Goal: Use online tool/utility: Utilize a website feature to perform a specific function

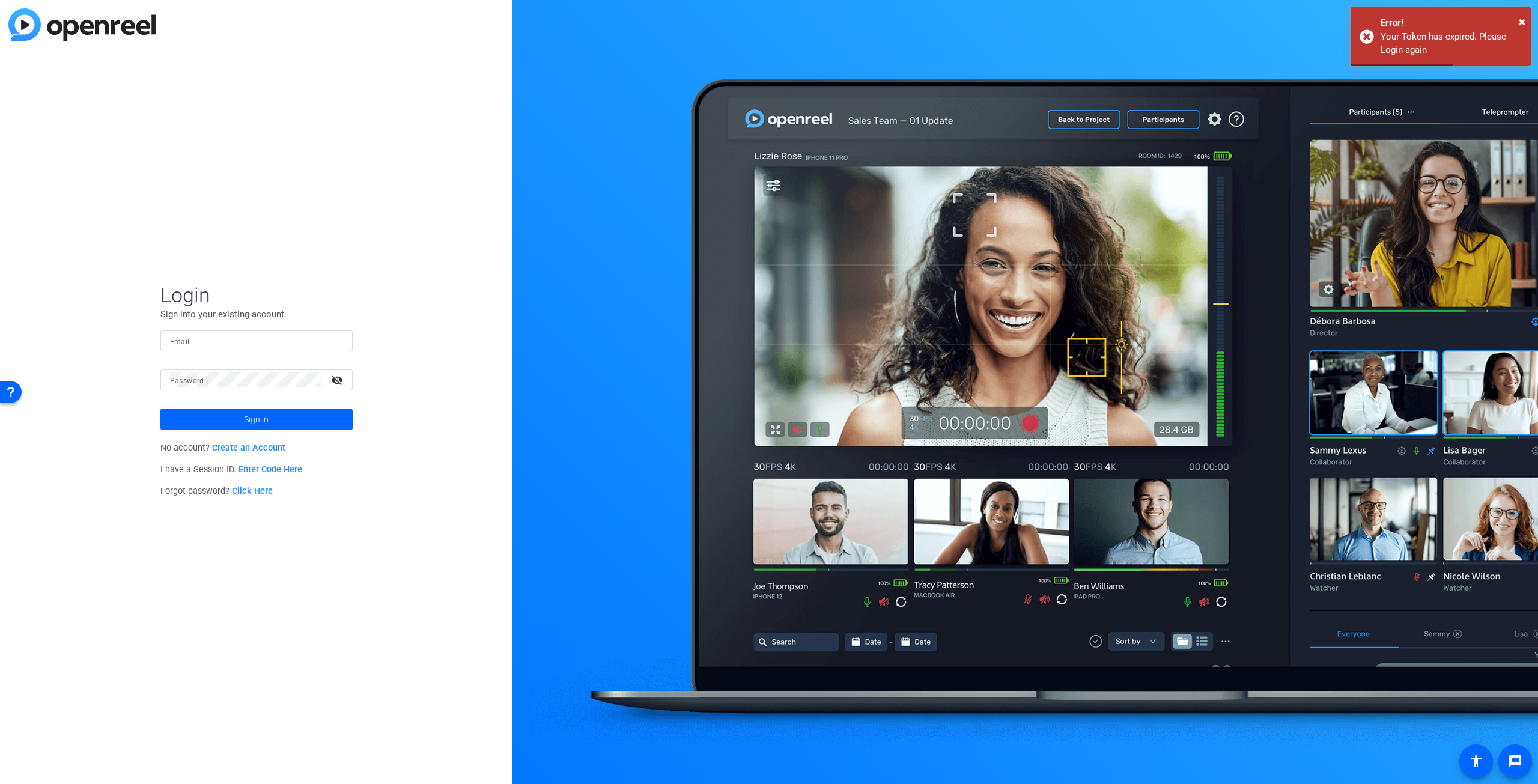
click at [229, 339] on input "Email" at bounding box center [256, 340] width 173 height 15
click at [0, 783] on com-1password-button at bounding box center [0, 784] width 0 height 0
type input "[PERSON_NAME][EMAIL_ADDRESS][DOMAIN_NAME]"
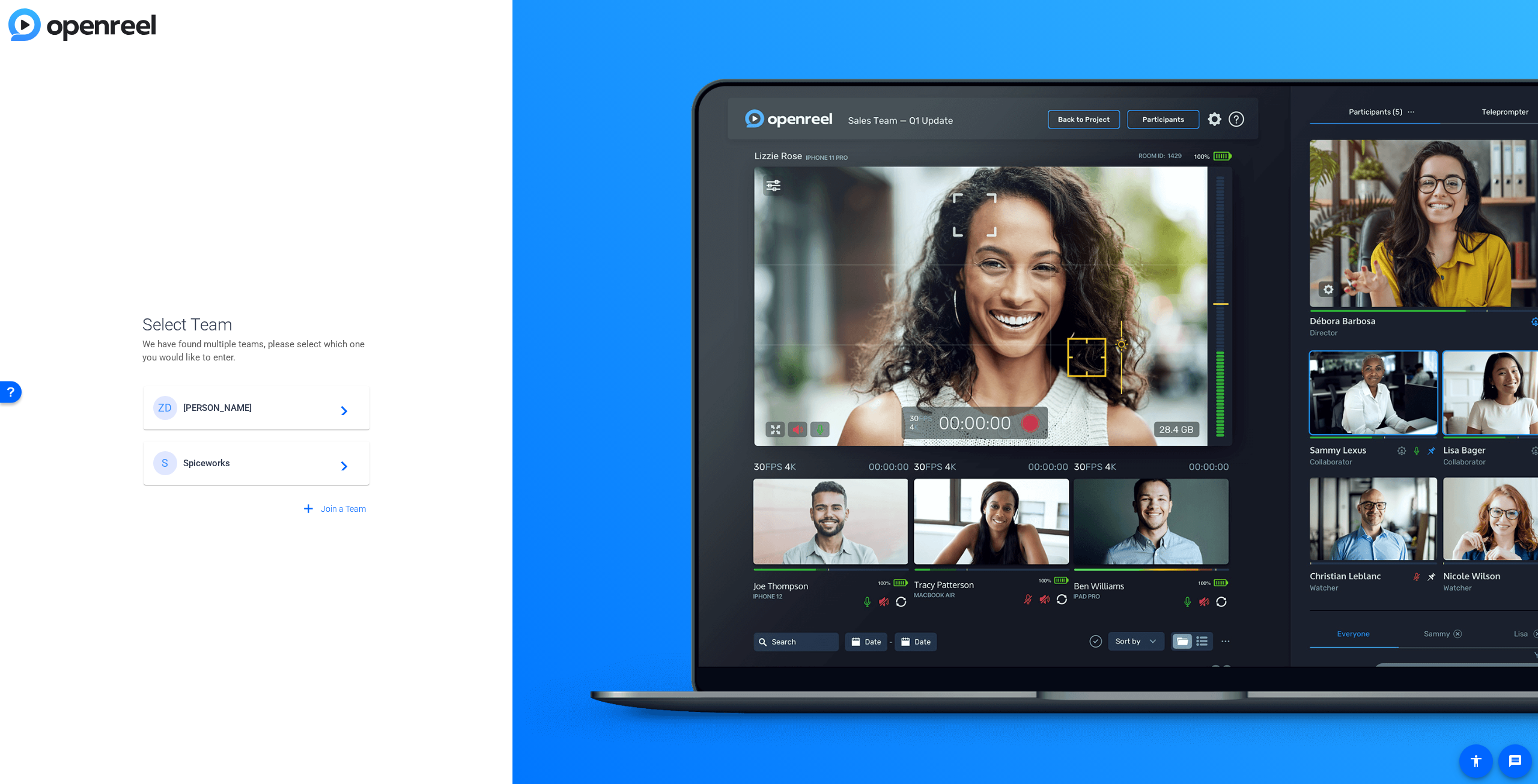
click at [252, 403] on span "[PERSON_NAME]" at bounding box center [258, 408] width 150 height 10
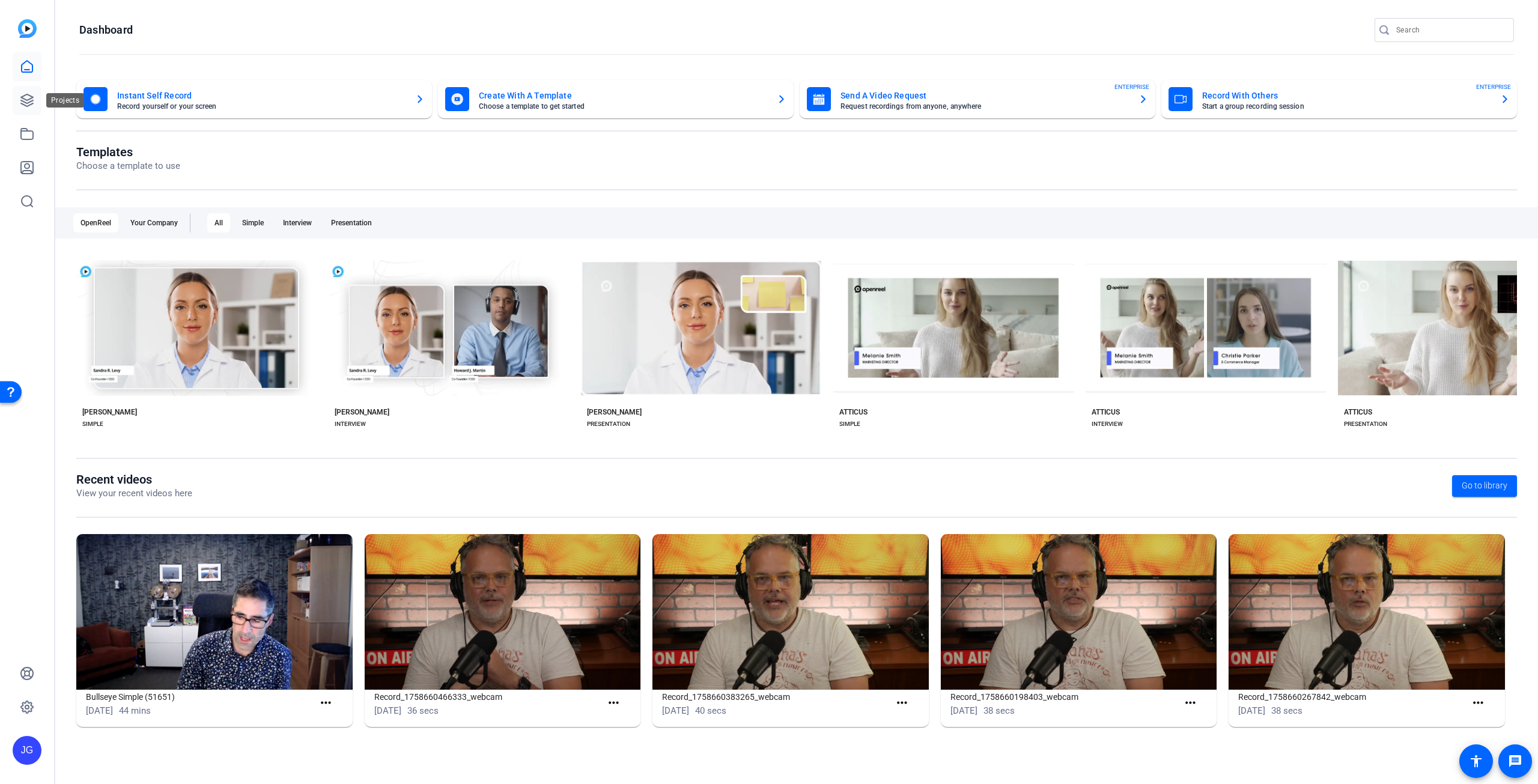
click at [24, 96] on icon at bounding box center [27, 100] width 15 height 15
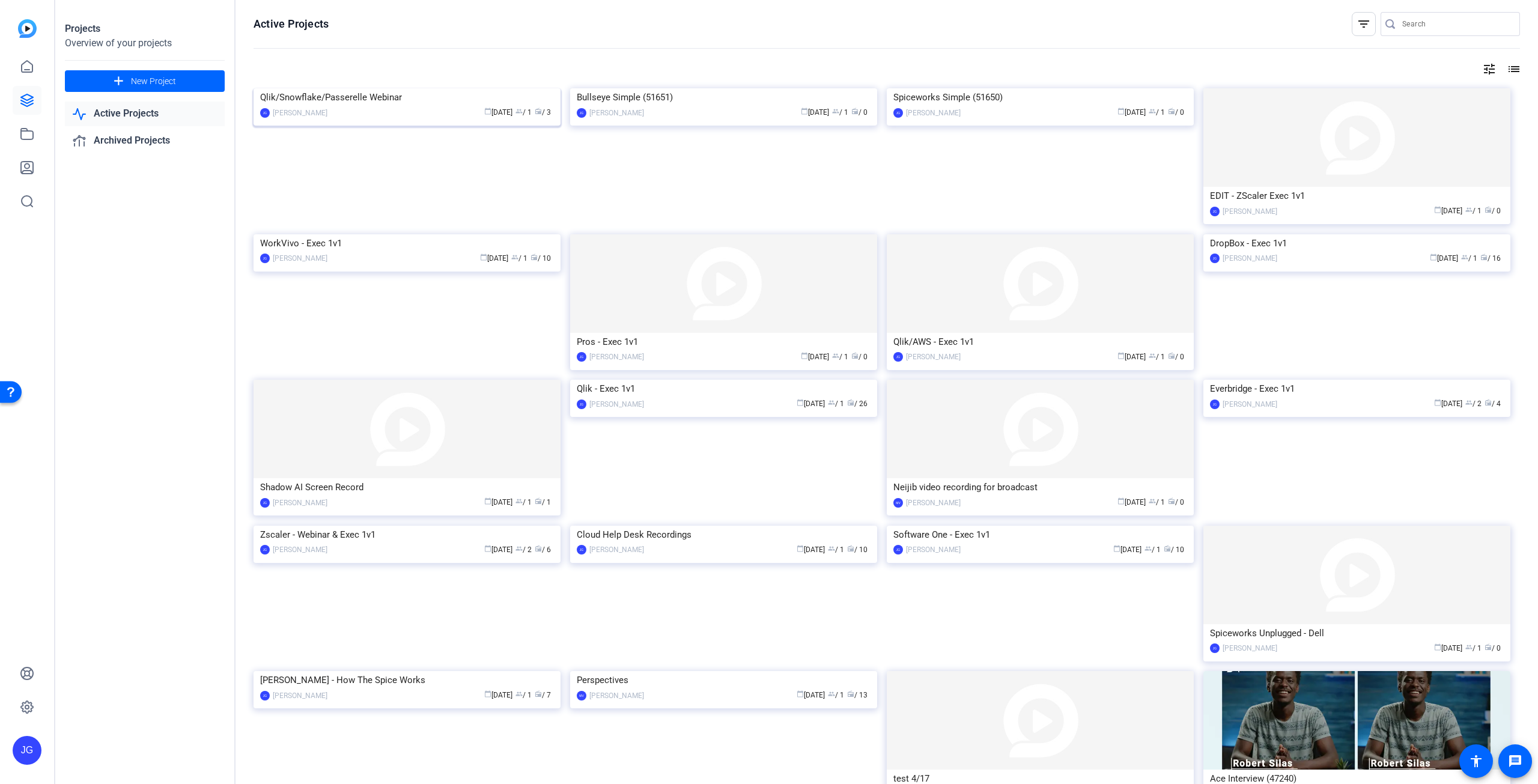
click at [405, 89] on img at bounding box center [407, 89] width 307 height 0
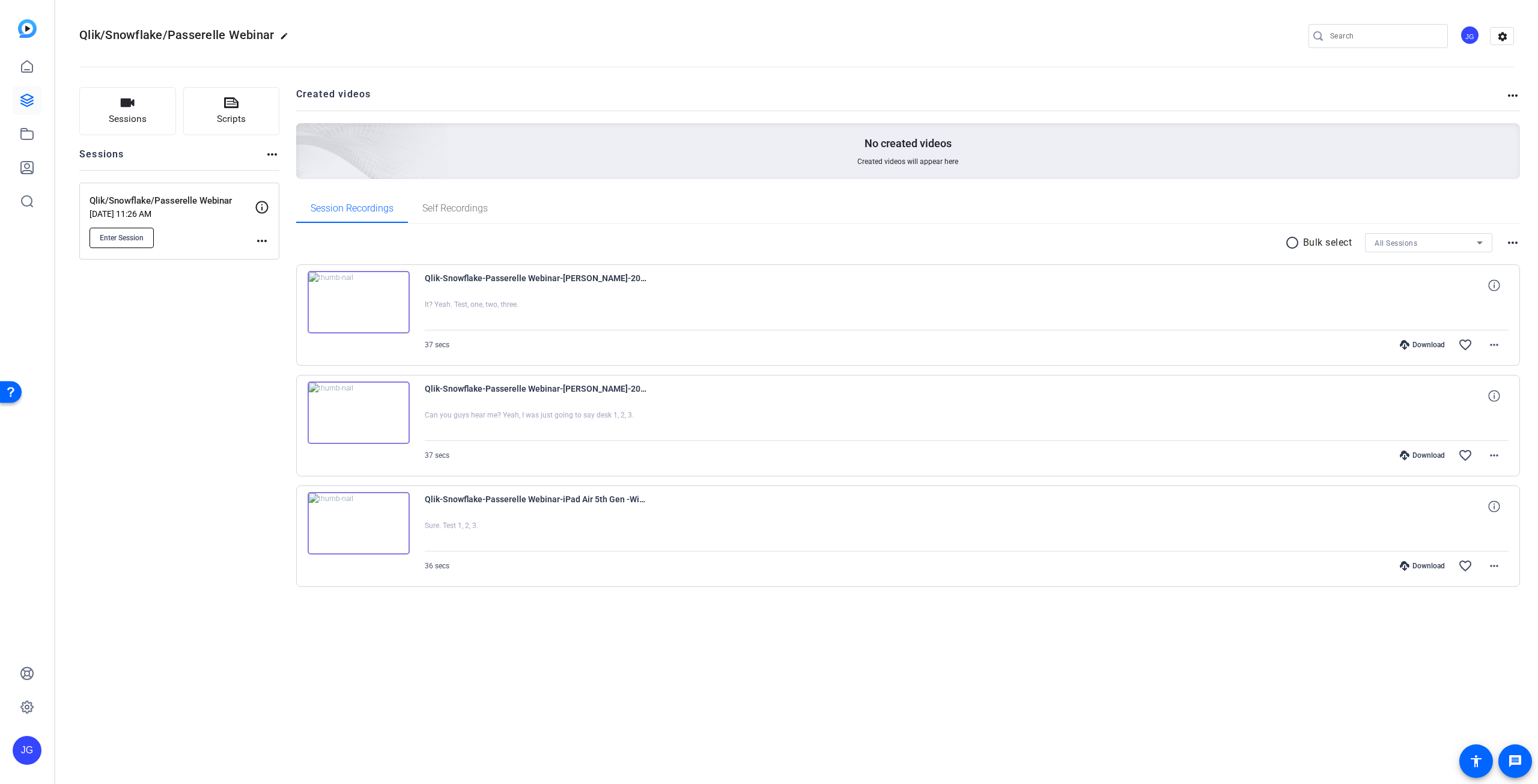
click at [121, 237] on span "Enter Session" at bounding box center [122, 237] width 43 height 10
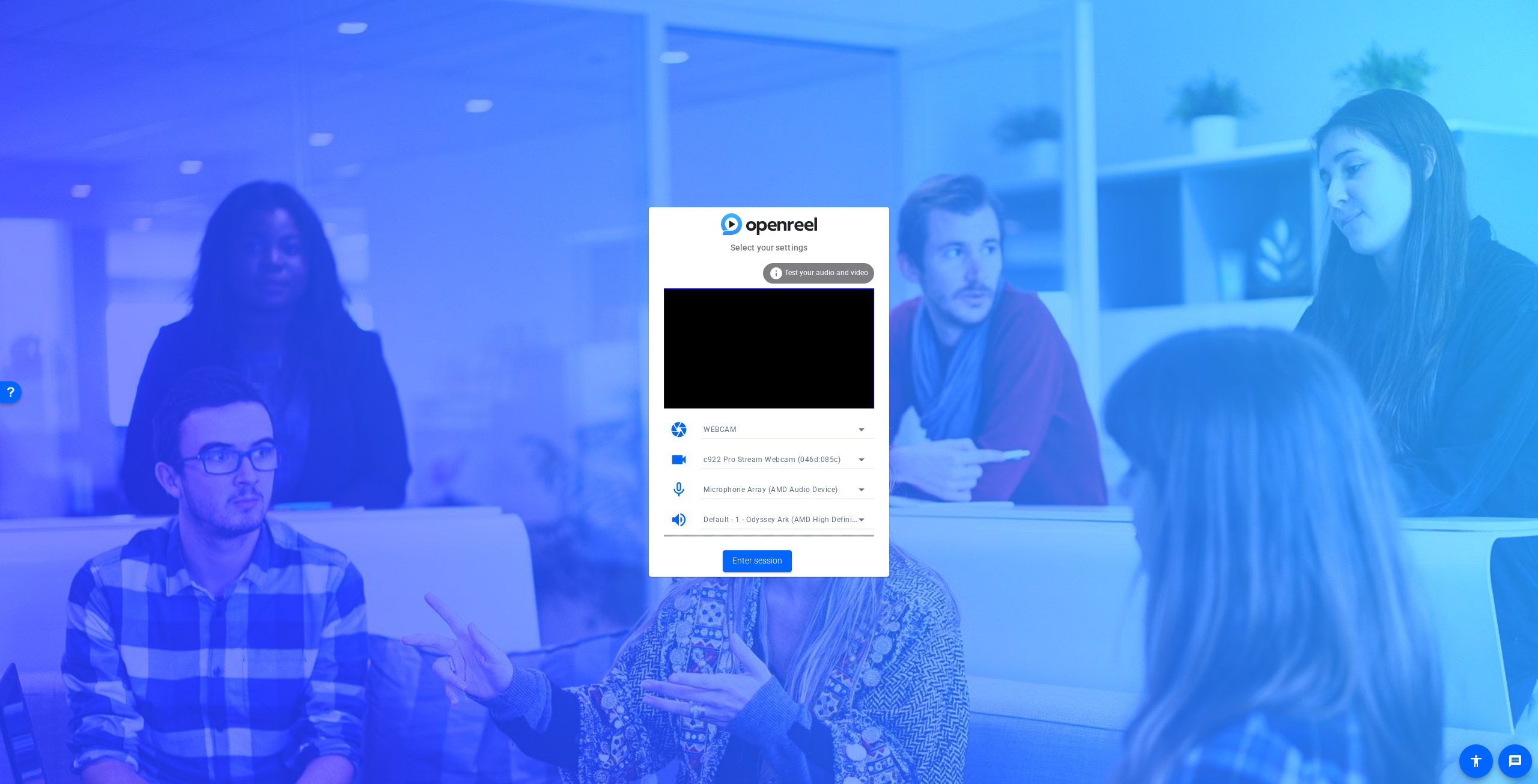
click at [859, 491] on icon at bounding box center [862, 489] width 15 height 15
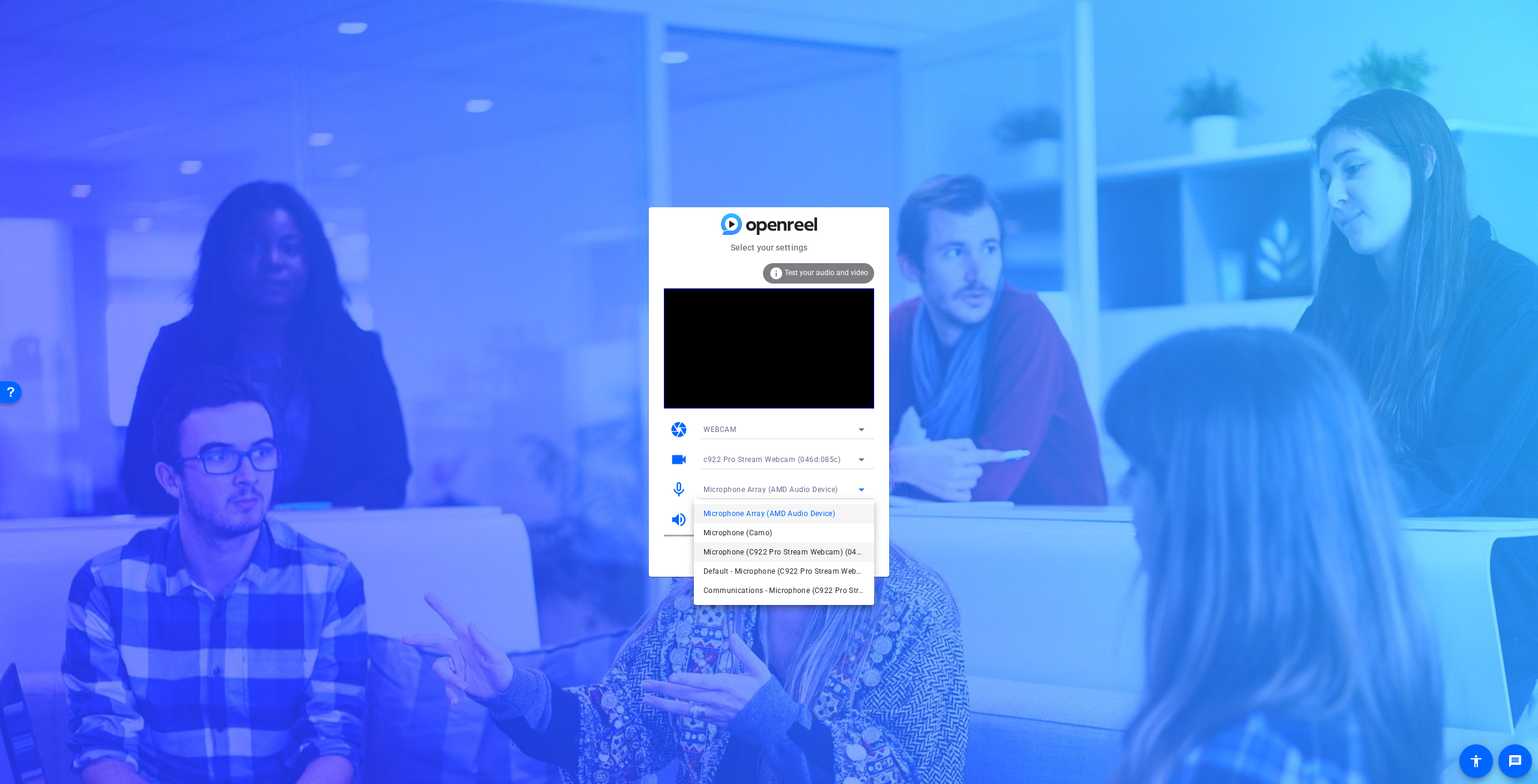
click at [777, 553] on span "Microphone (C922 Pro Stream Webcam) (046d:085c)" at bounding box center [783, 552] width 161 height 15
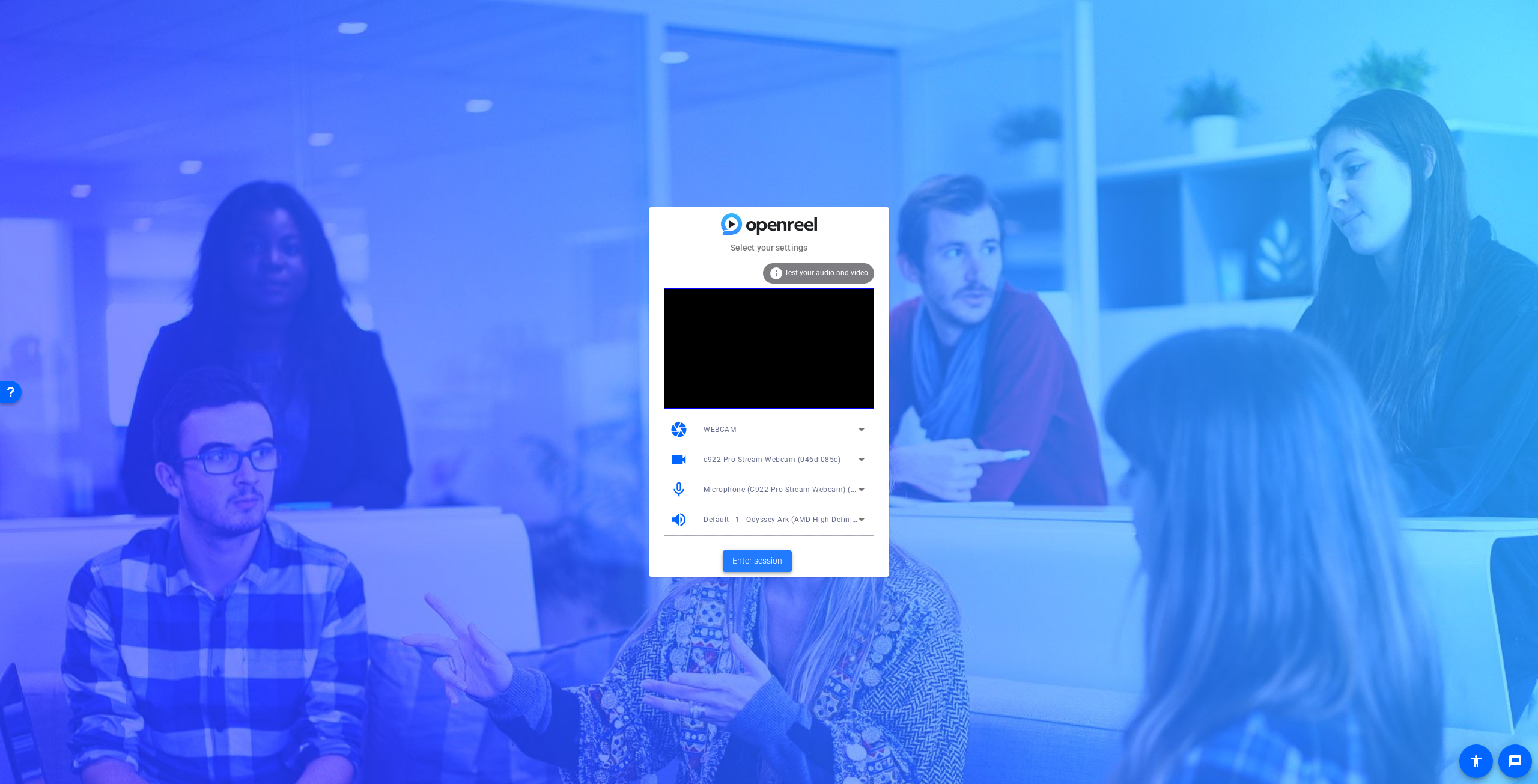
click at [768, 562] on span "Enter session" at bounding box center [756, 561] width 50 height 13
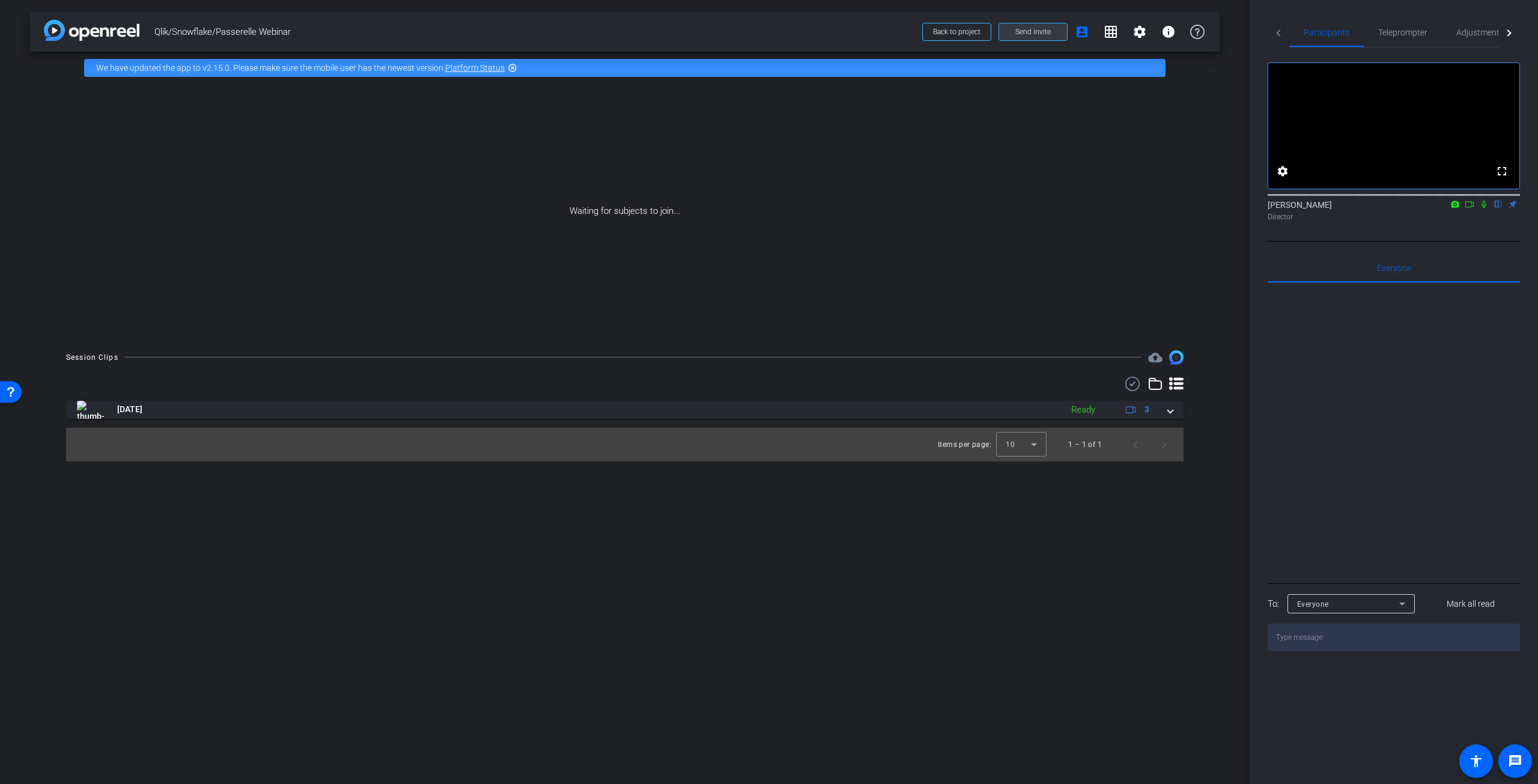
click at [1023, 32] on span "Send invite" at bounding box center [1033, 31] width 36 height 10
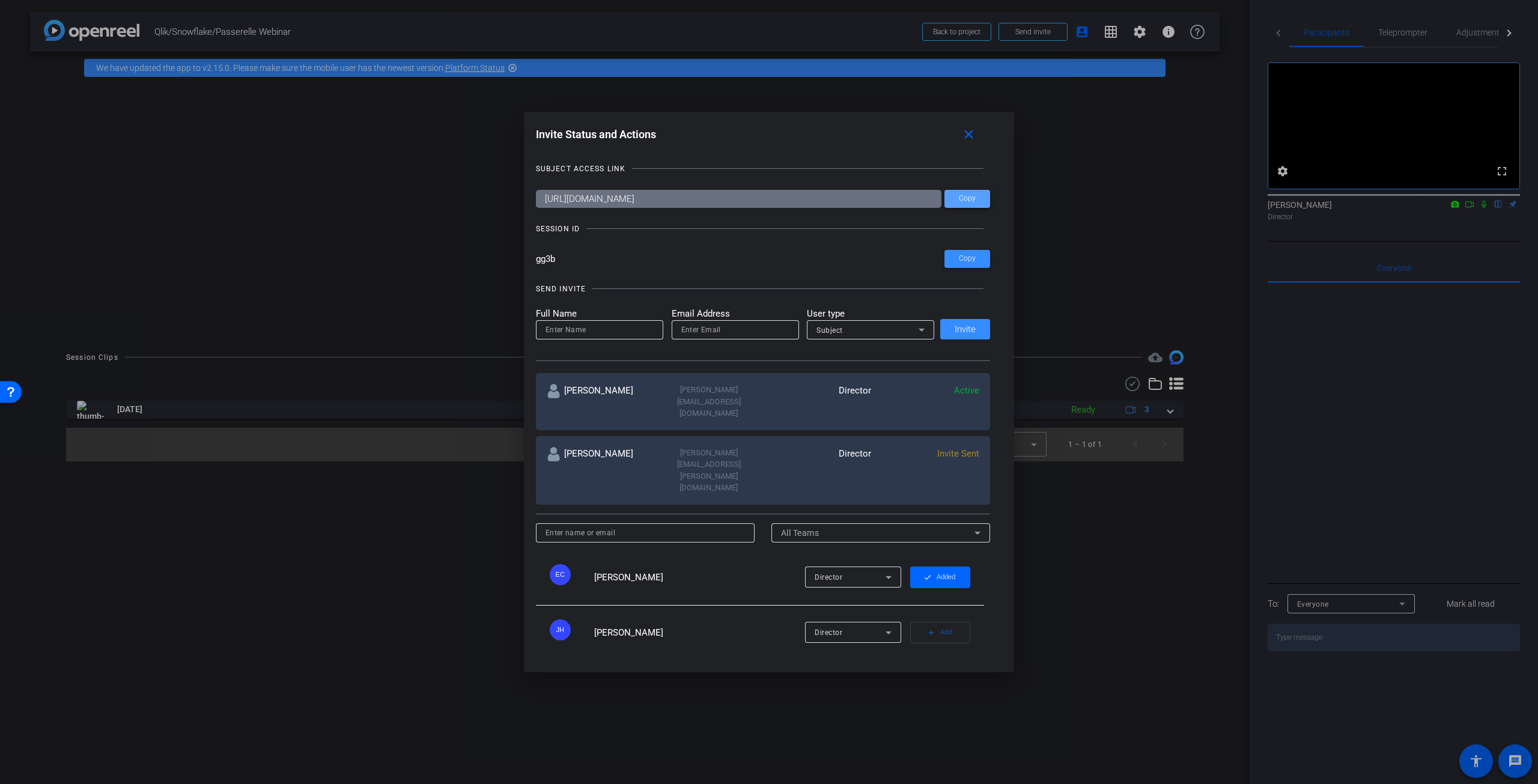
click at [965, 199] on span "Copy" at bounding box center [967, 198] width 17 height 9
click at [976, 133] on mat-icon "close" at bounding box center [969, 134] width 15 height 15
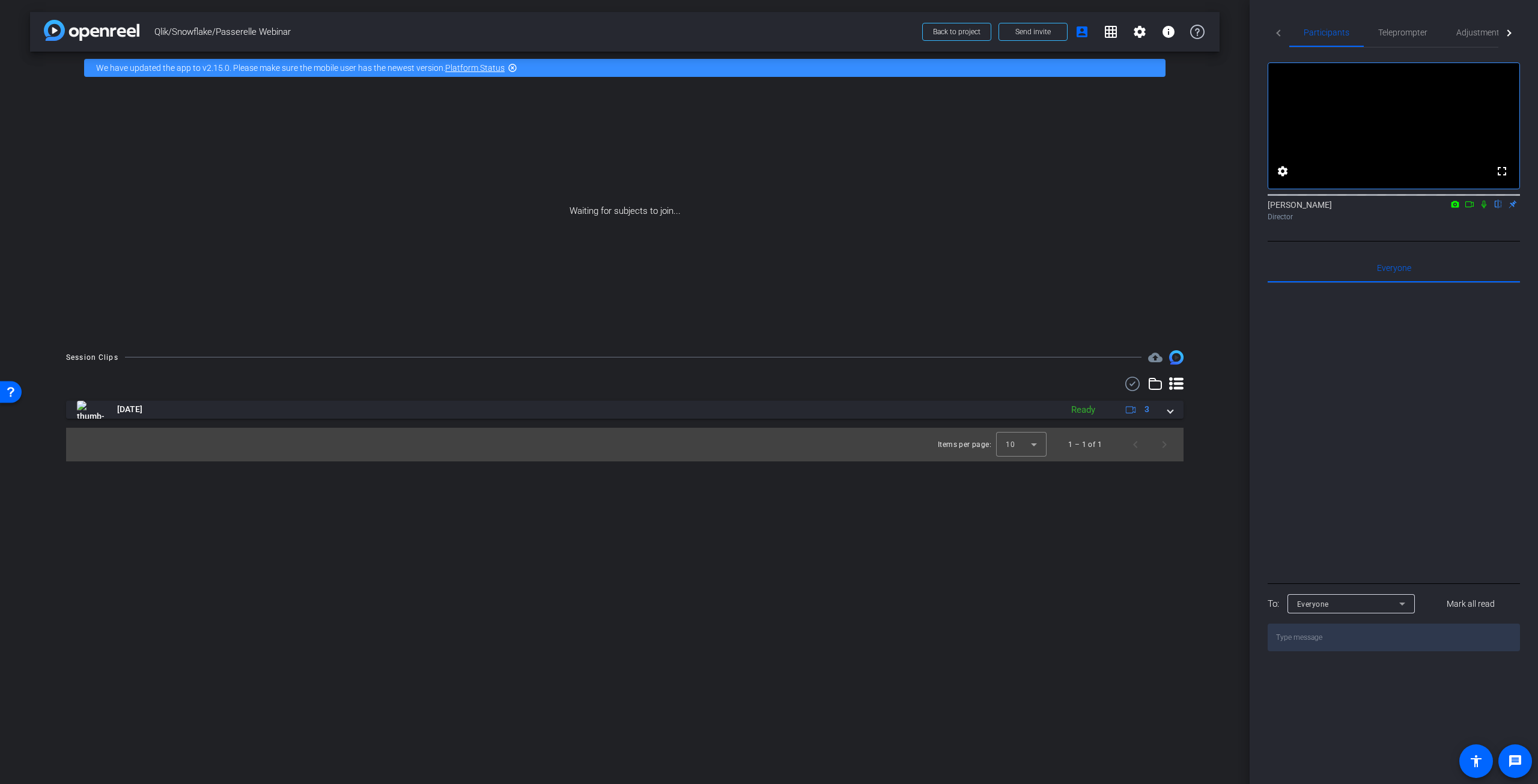
click at [1469, 209] on icon at bounding box center [1469, 204] width 10 height 9
click at [1497, 209] on icon at bounding box center [1498, 204] width 5 height 8
